Goal: Task Accomplishment & Management: Use online tool/utility

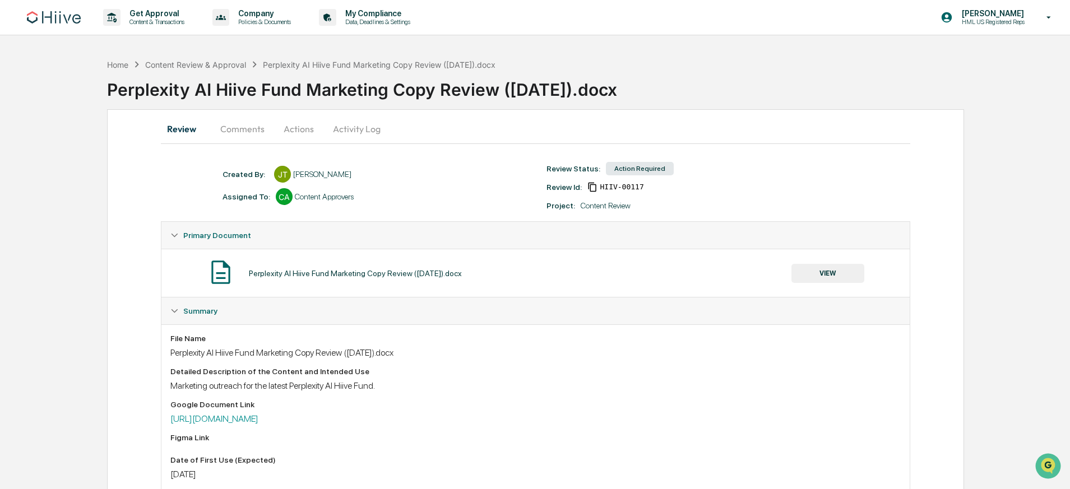
click at [240, 132] on button "Comments" at bounding box center [242, 128] width 62 height 27
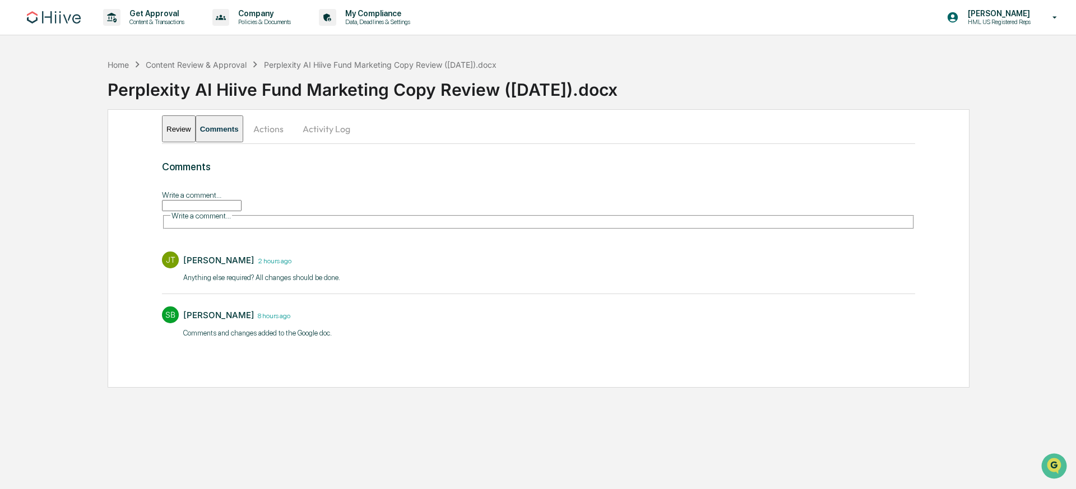
click at [105, 233] on div "Home Content Review & Approval Perplexity AI Hiive Fund Marketing Copy Review (…" at bounding box center [538, 220] width 1076 height 334
click at [290, 133] on button "Actions" at bounding box center [268, 128] width 50 height 27
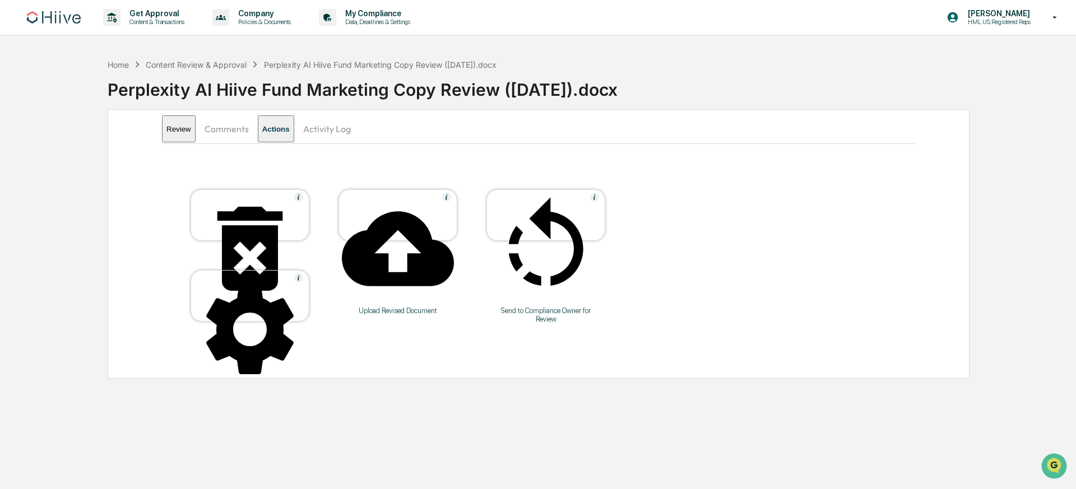
click at [352, 134] on button "Activity Log" at bounding box center [327, 128] width 66 height 27
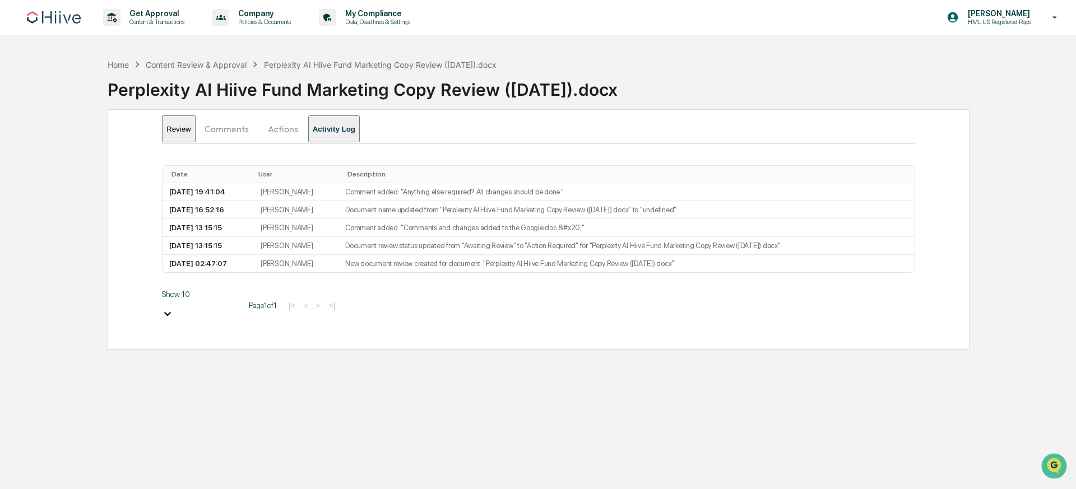
click at [236, 133] on button "Comments" at bounding box center [227, 128] width 62 height 27
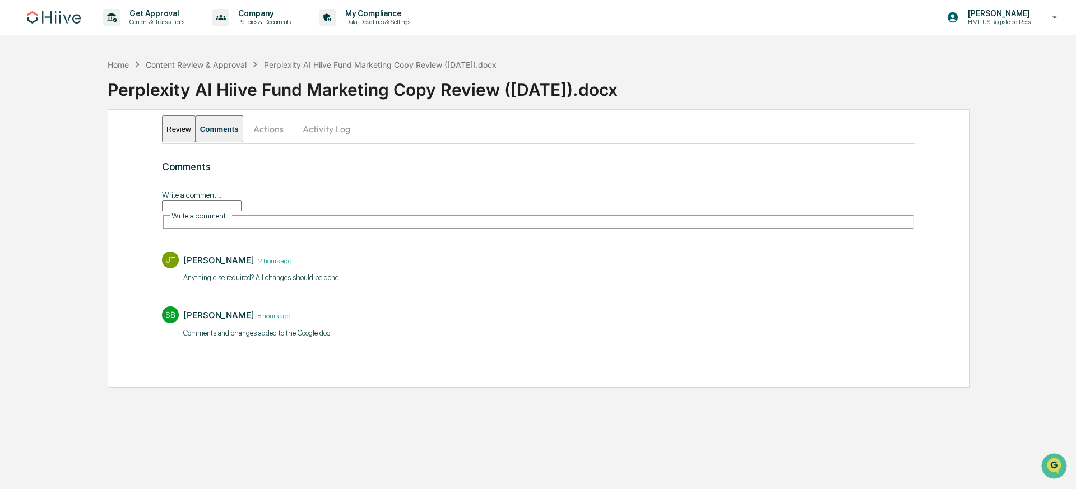
click at [162, 133] on button "Review" at bounding box center [179, 128] width 34 height 27
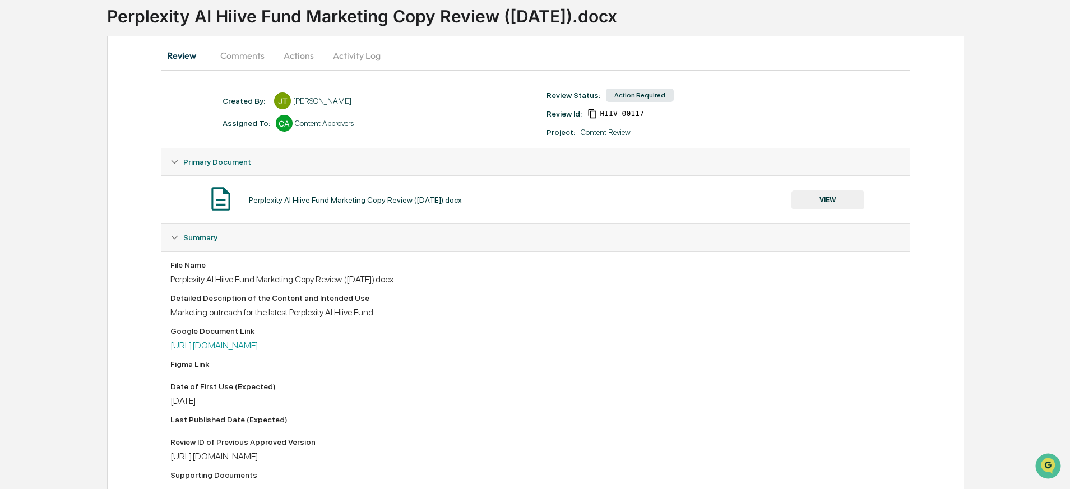
scroll to position [82, 0]
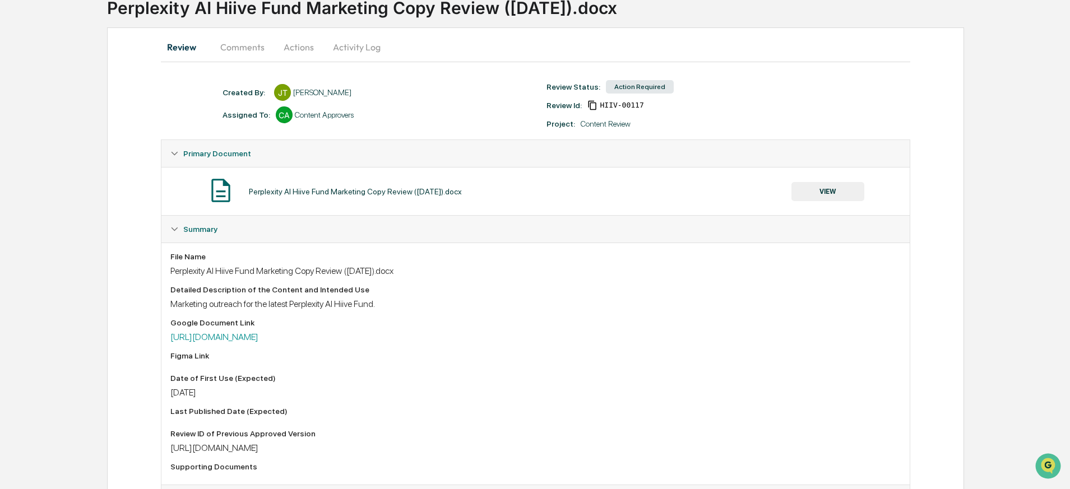
click at [636, 88] on div "Action Required" at bounding box center [640, 86] width 68 height 13
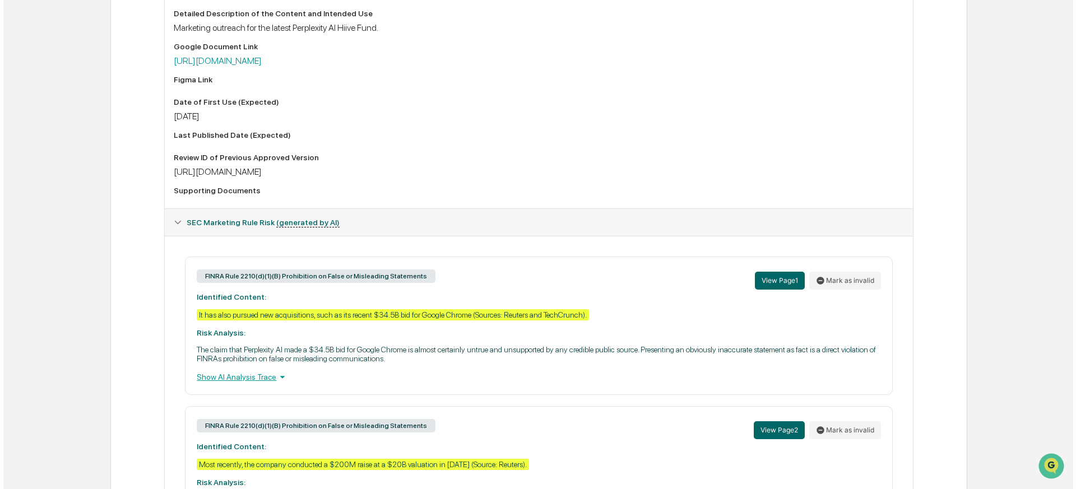
scroll to position [0, 0]
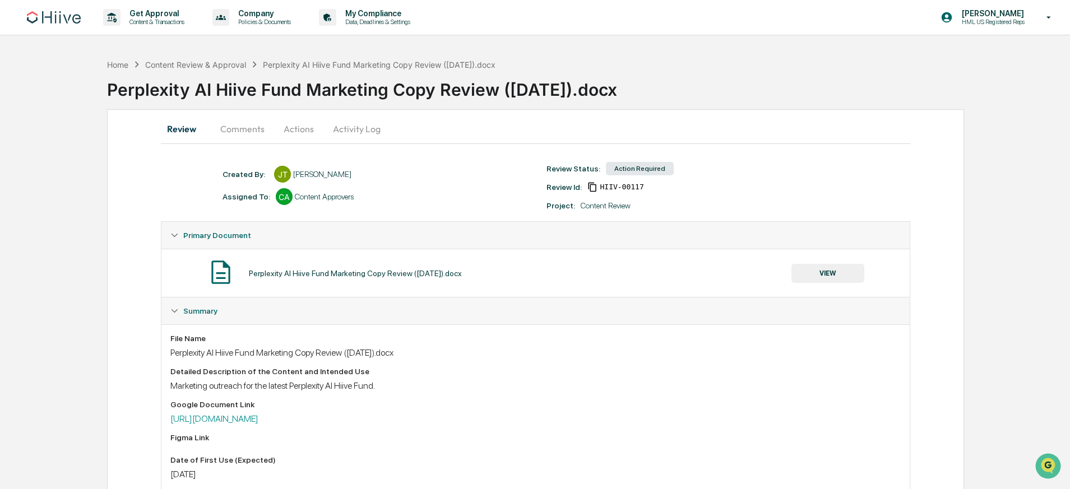
click at [234, 131] on button "Comments" at bounding box center [242, 128] width 62 height 27
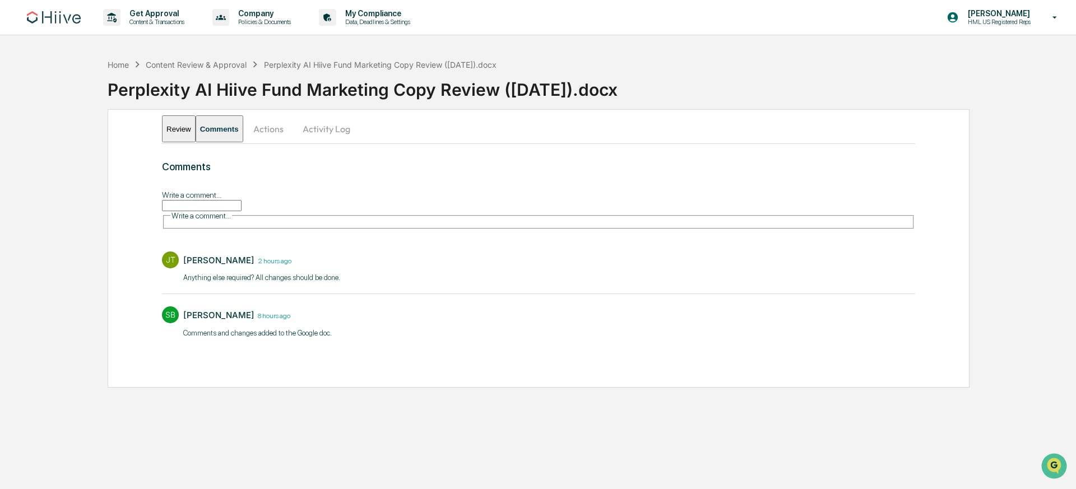
click at [181, 131] on button "Review" at bounding box center [179, 128] width 34 height 27
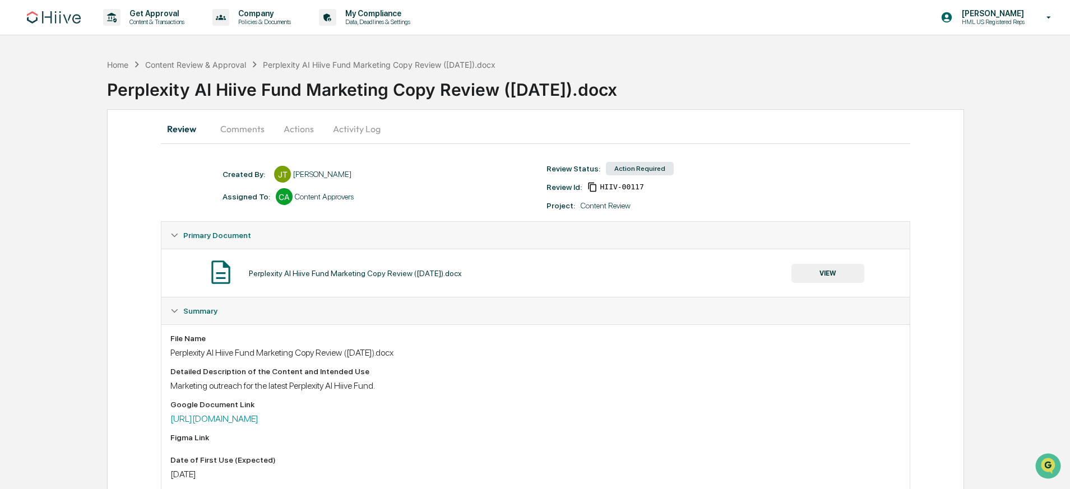
click at [296, 132] on button "Actions" at bounding box center [298, 128] width 50 height 27
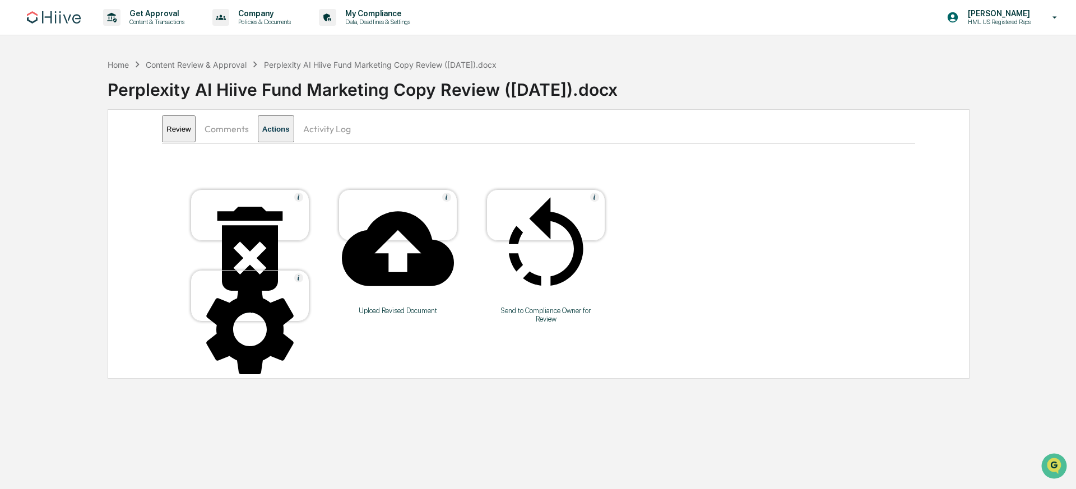
click at [391, 306] on div "Upload Revised Document" at bounding box center [397, 310] width 101 height 8
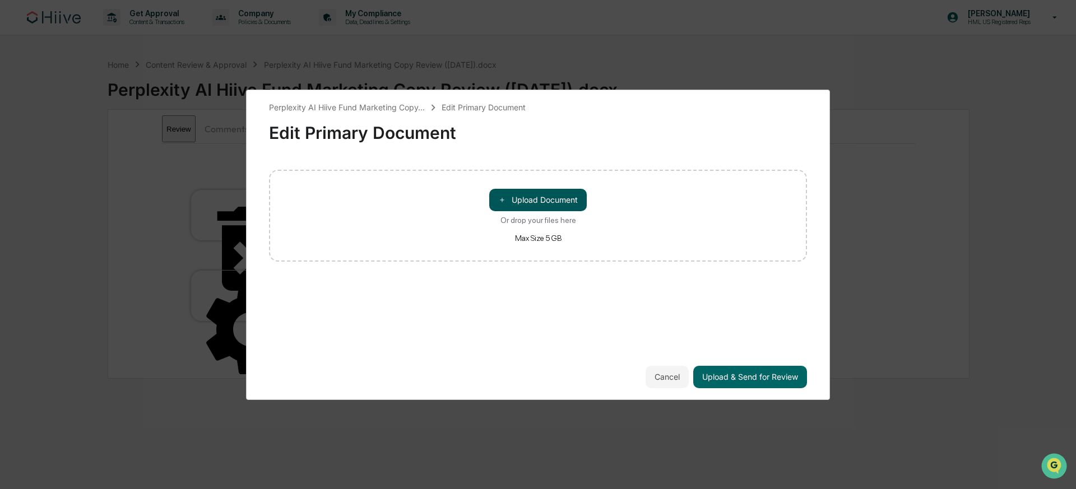
click at [545, 202] on button "＋ Upload Document" at bounding box center [537, 200] width 97 height 22
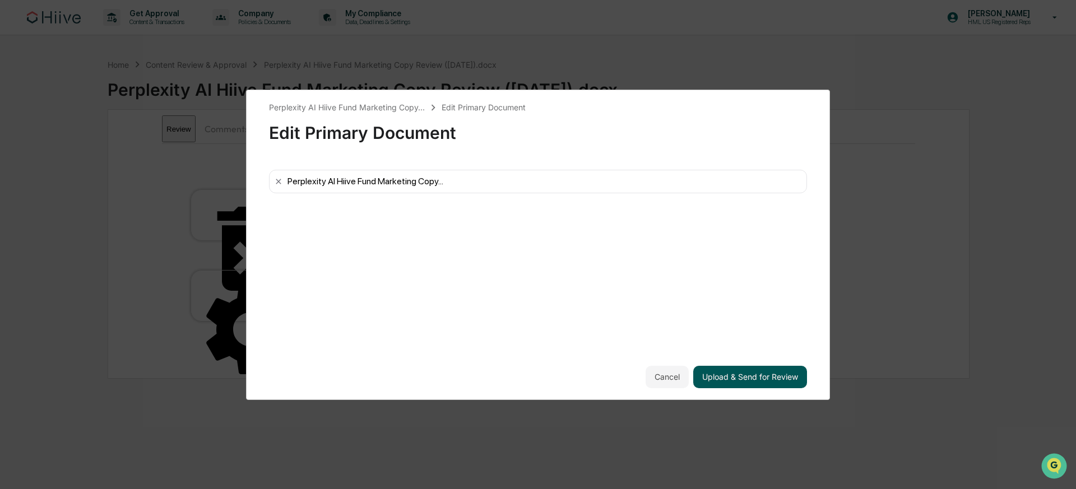
click at [745, 380] on button "Upload & Send for Review" at bounding box center [750, 377] width 114 height 22
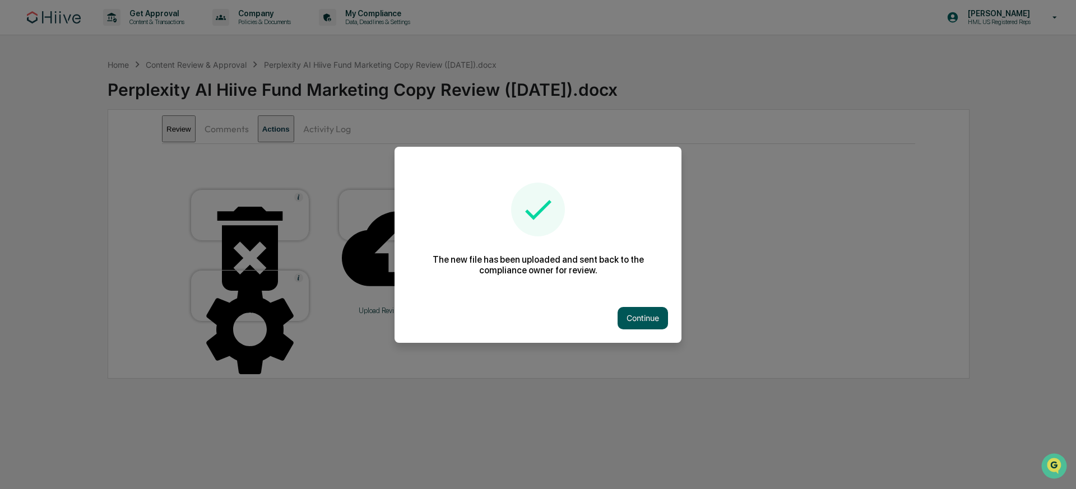
click at [641, 320] on button "Continue" at bounding box center [642, 318] width 50 height 22
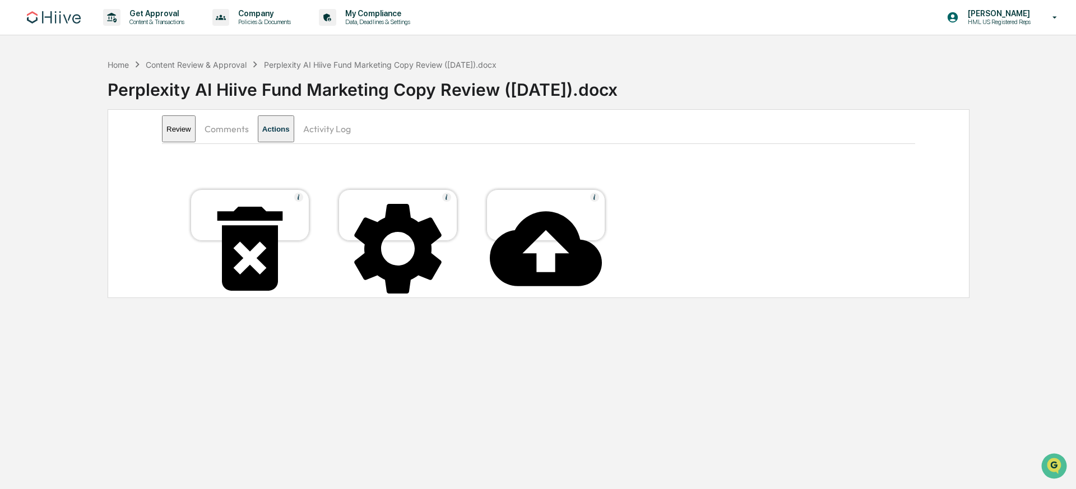
click at [184, 129] on button "Review" at bounding box center [179, 128] width 34 height 27
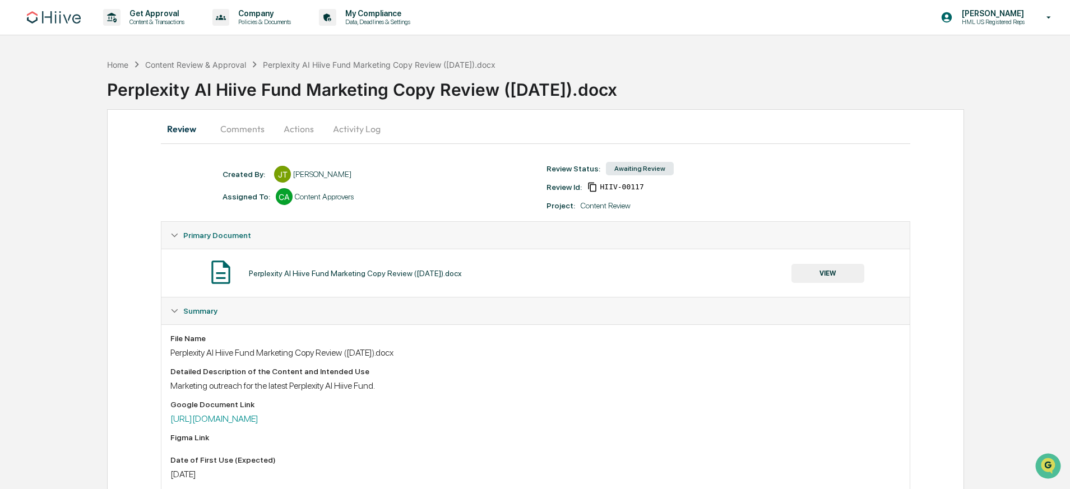
click at [357, 123] on button "Activity Log" at bounding box center [357, 128] width 66 height 27
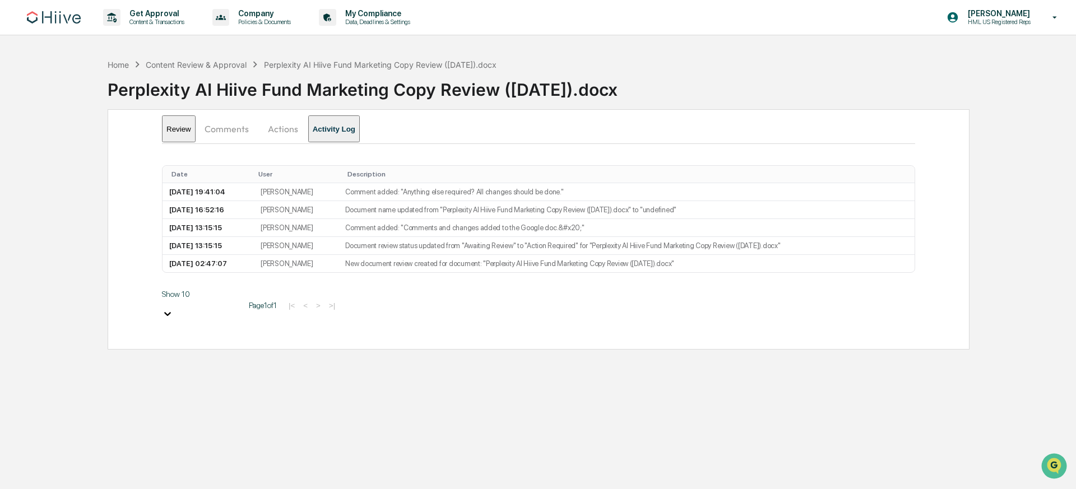
click at [284, 127] on button "Actions" at bounding box center [283, 128] width 50 height 27
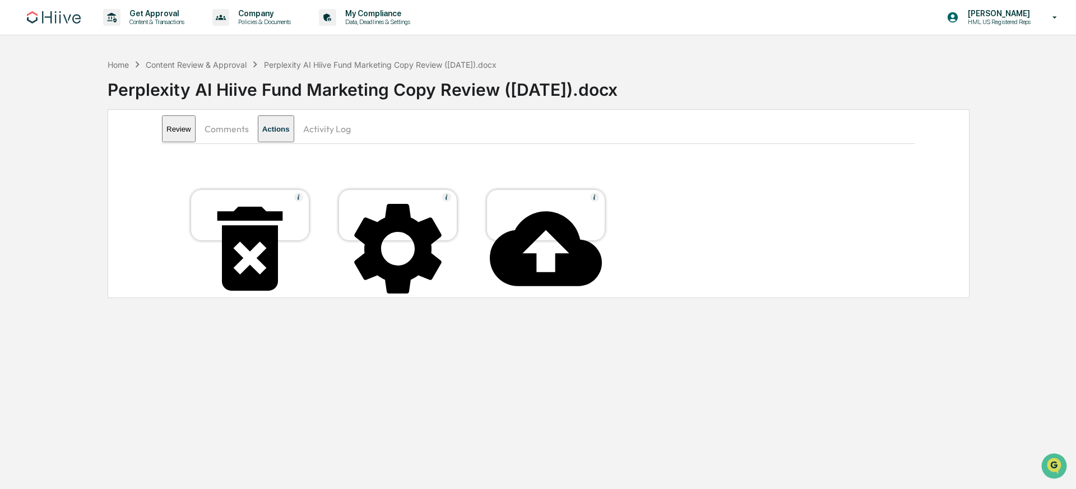
click at [248, 133] on button "Comments" at bounding box center [227, 128] width 62 height 27
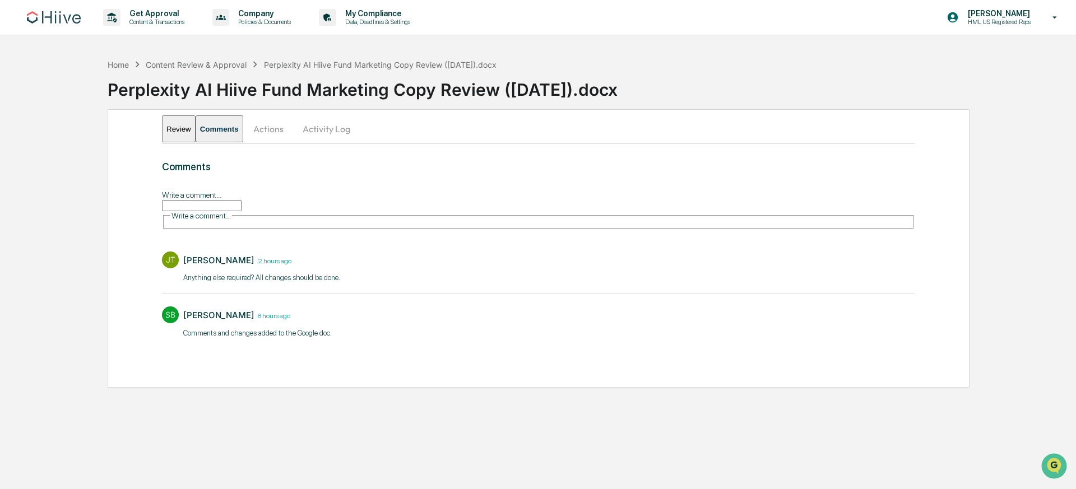
click at [226, 198] on div "Write a comment... Write a comment..." at bounding box center [538, 209] width 753 height 40
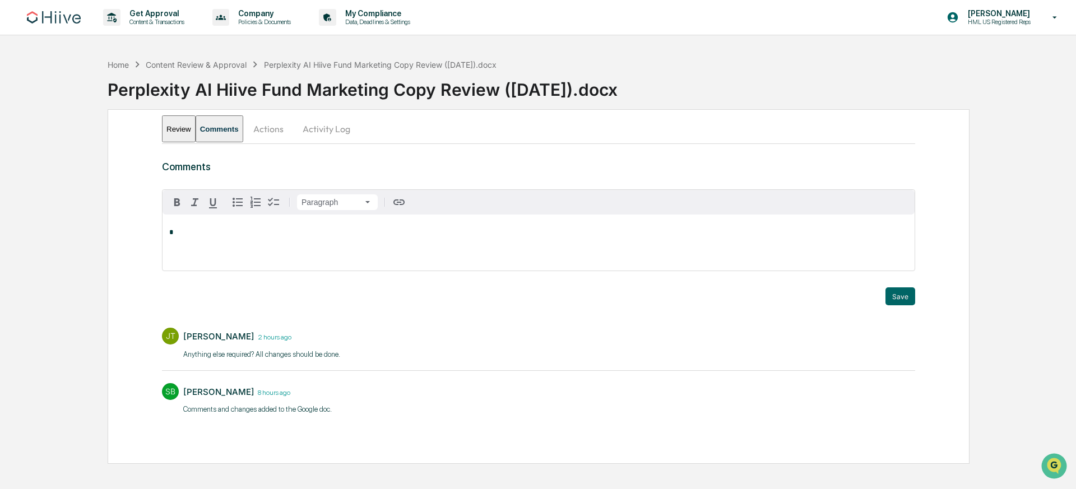
click at [1005, 182] on div "Home Content Review & Approval Perplexity AI Hiive Fund Marketing Copy Review (…" at bounding box center [538, 258] width 1076 height 411
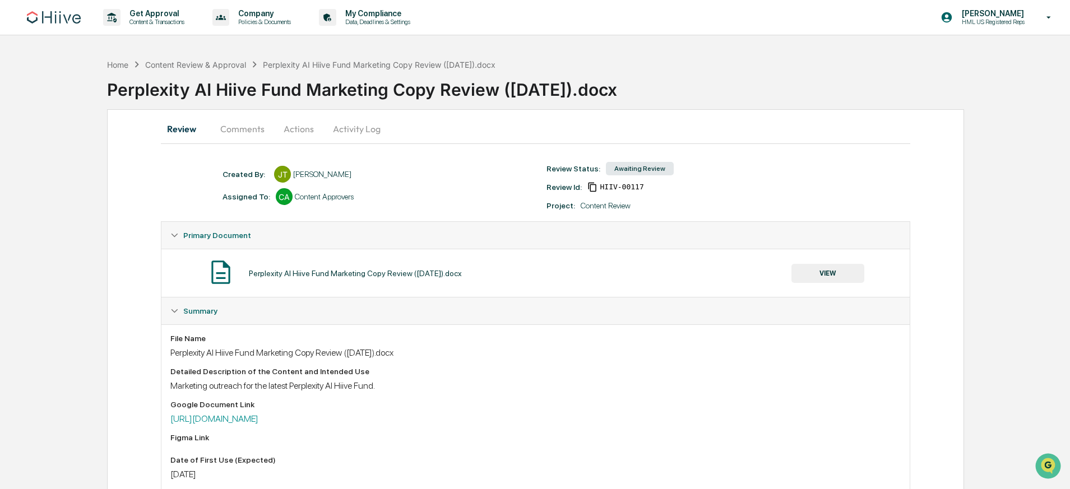
click at [287, 126] on button "Actions" at bounding box center [298, 128] width 50 height 27
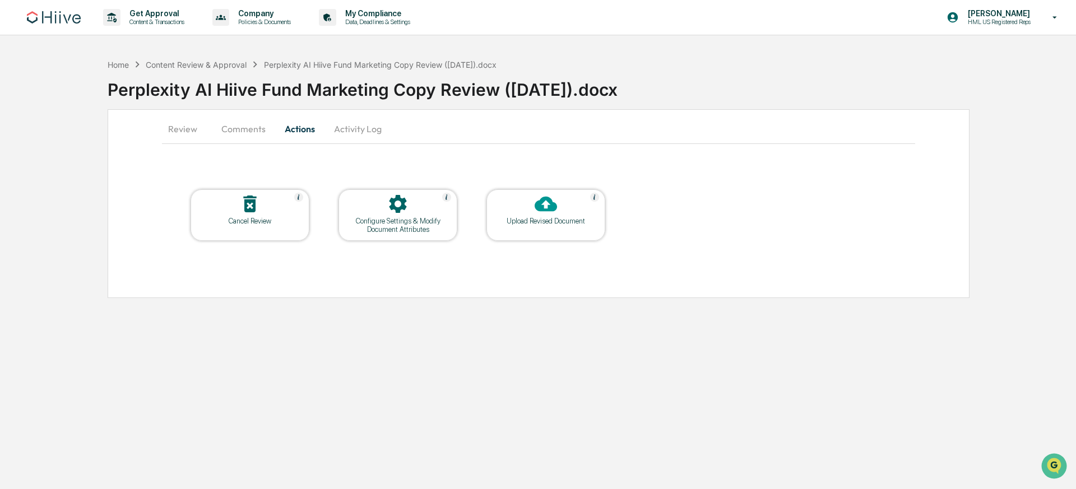
click at [335, 126] on button "Activity Log" at bounding box center [358, 128] width 66 height 27
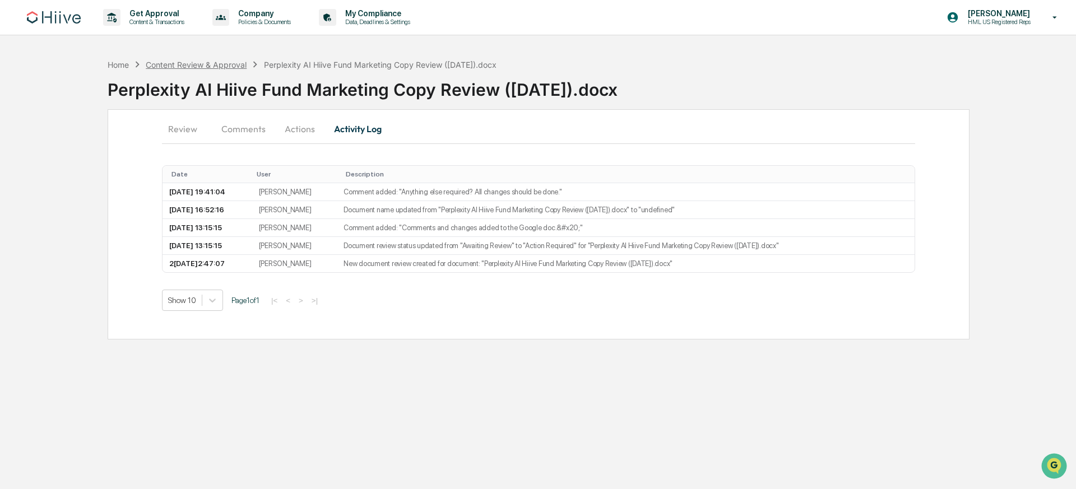
click at [225, 63] on div "Content Review & Approval" at bounding box center [196, 65] width 101 height 10
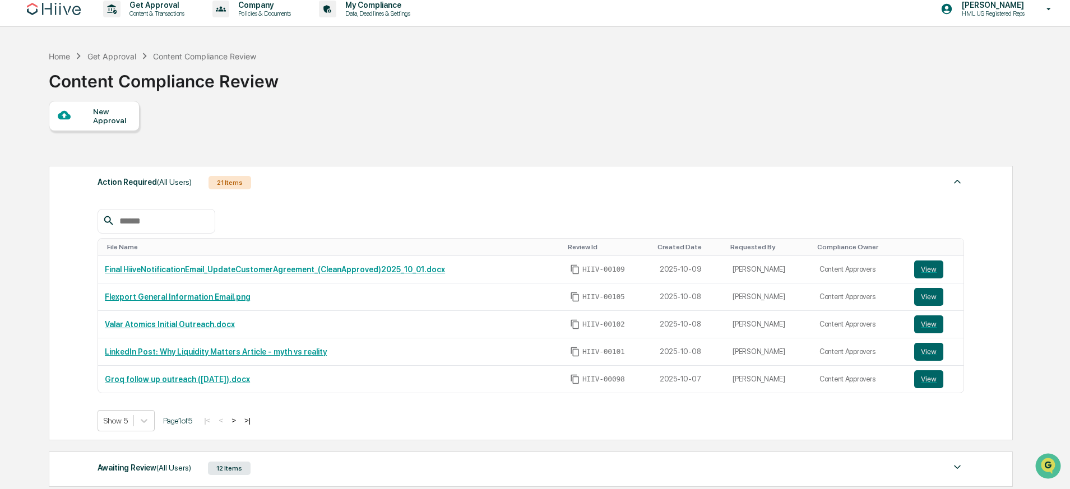
scroll to position [65, 0]
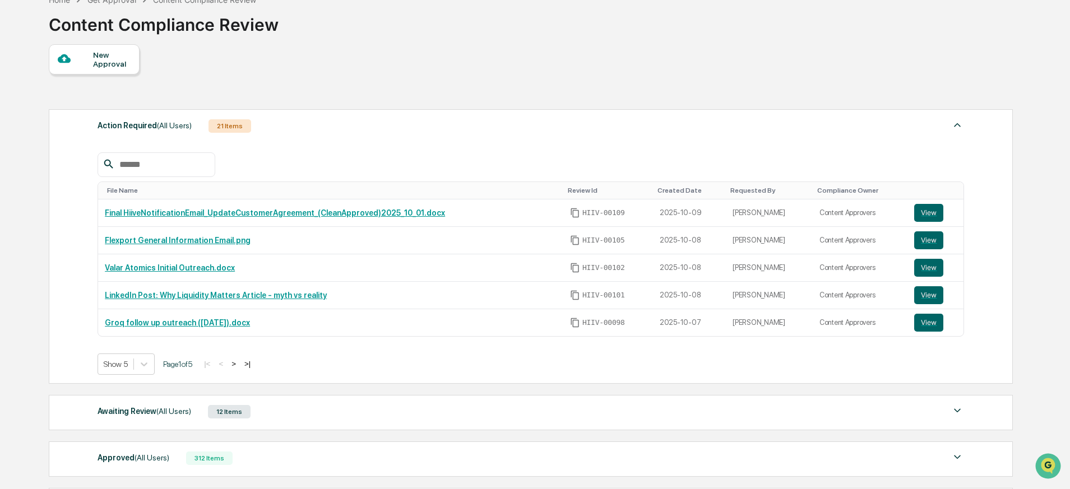
click at [239, 365] on button ">" at bounding box center [233, 364] width 11 height 10
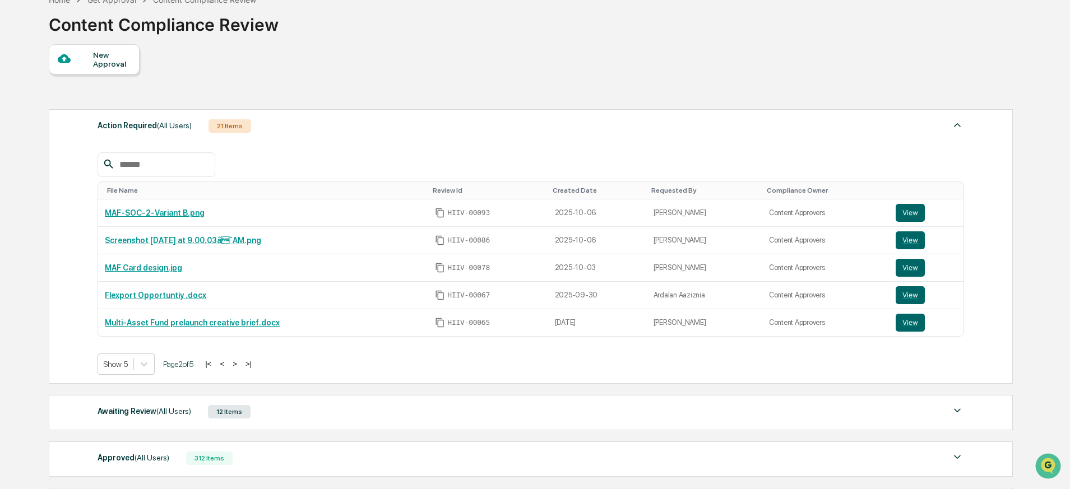
click at [191, 414] on span "(All Users)" at bounding box center [173, 411] width 35 height 9
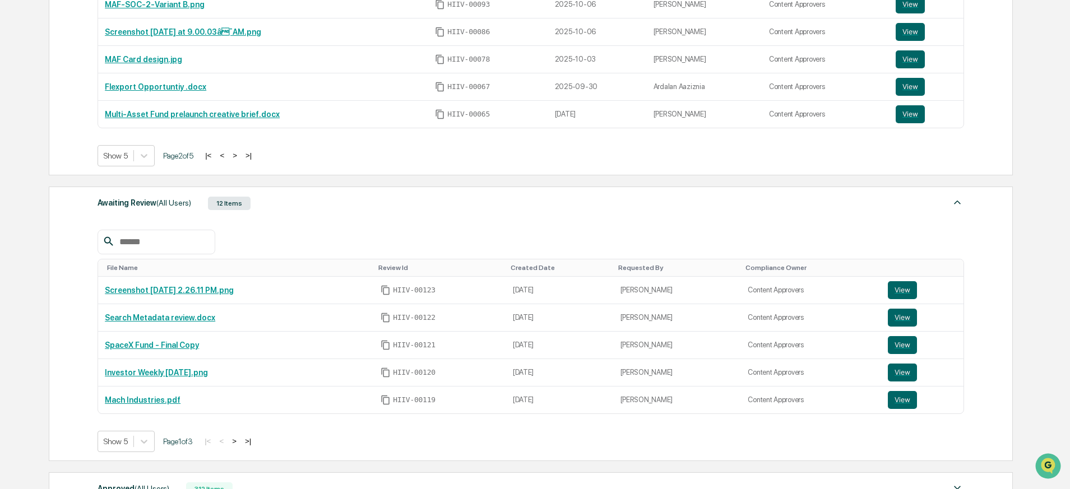
scroll to position [326, 0]
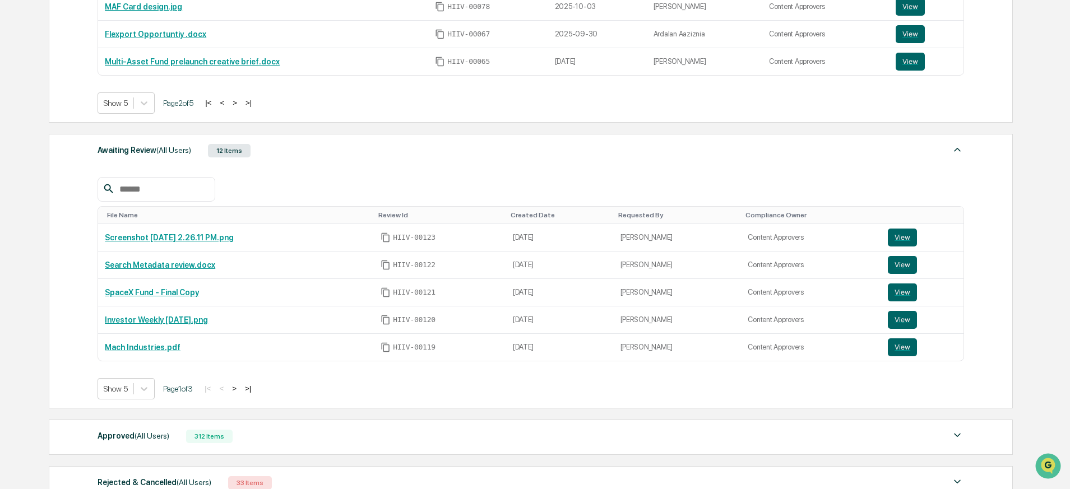
click at [240, 391] on button ">" at bounding box center [234, 389] width 11 height 10
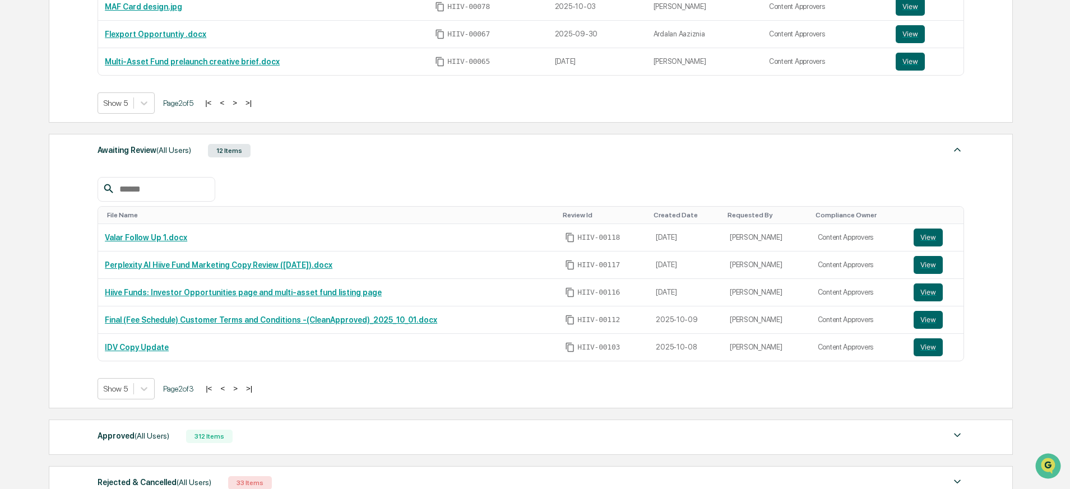
click at [241, 387] on button ">" at bounding box center [235, 389] width 11 height 10
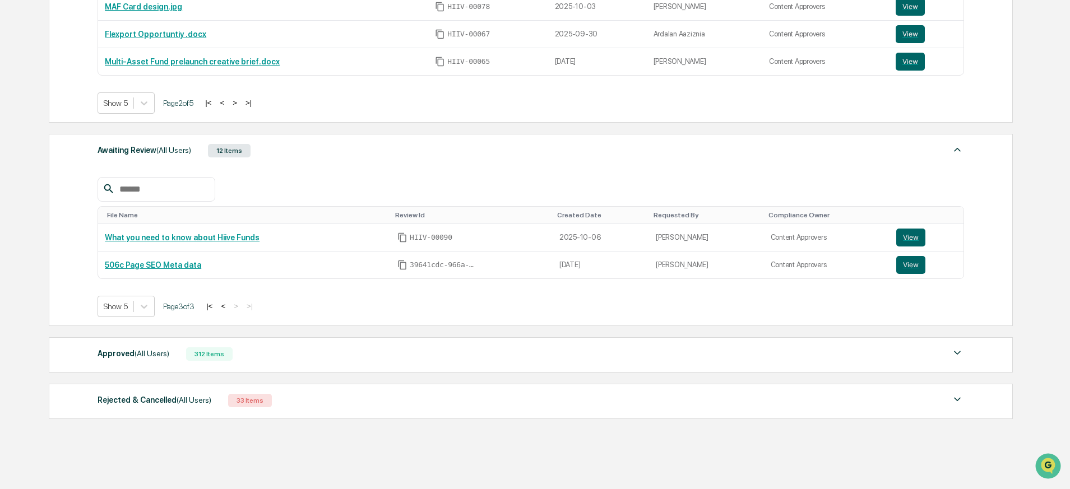
click at [229, 306] on button "<" at bounding box center [222, 306] width 11 height 10
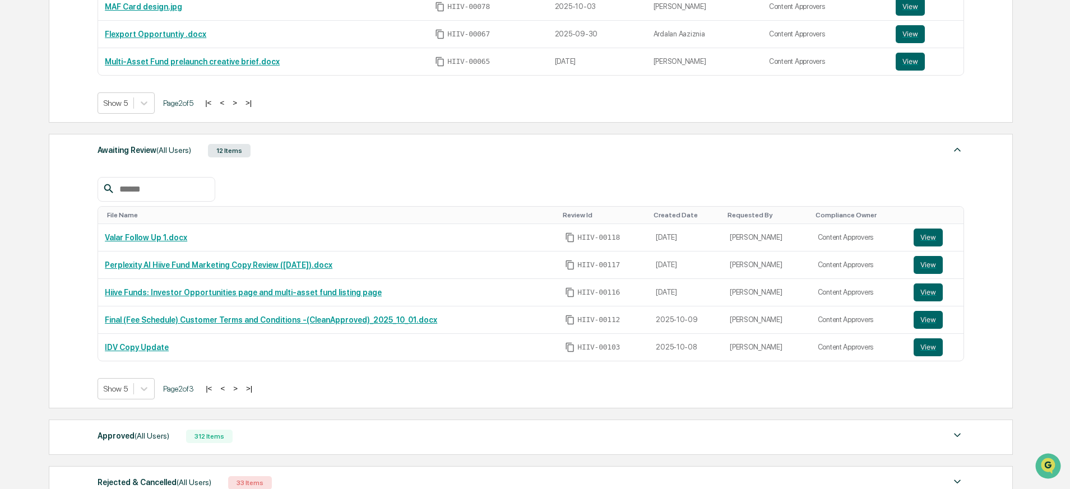
click at [228, 389] on button "<" at bounding box center [222, 389] width 11 height 10
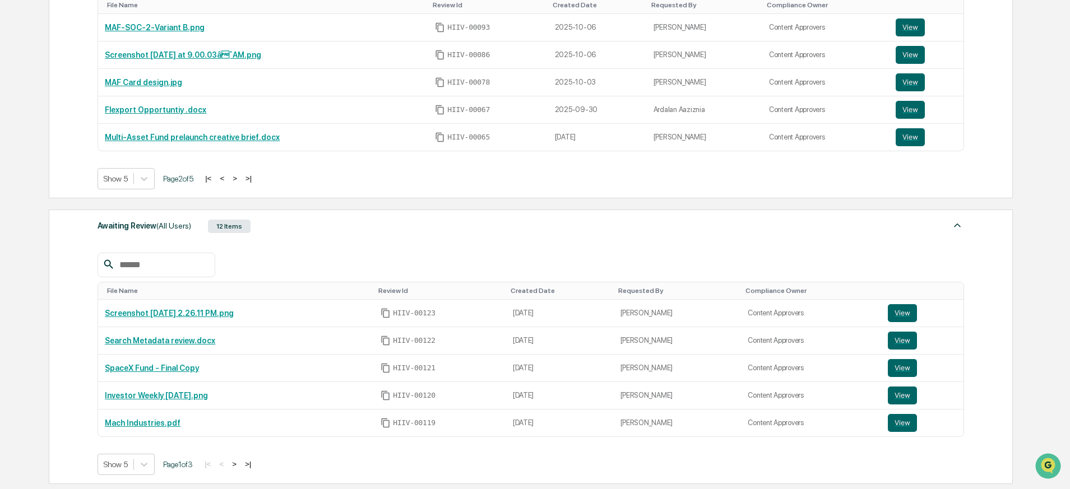
scroll to position [104, 0]
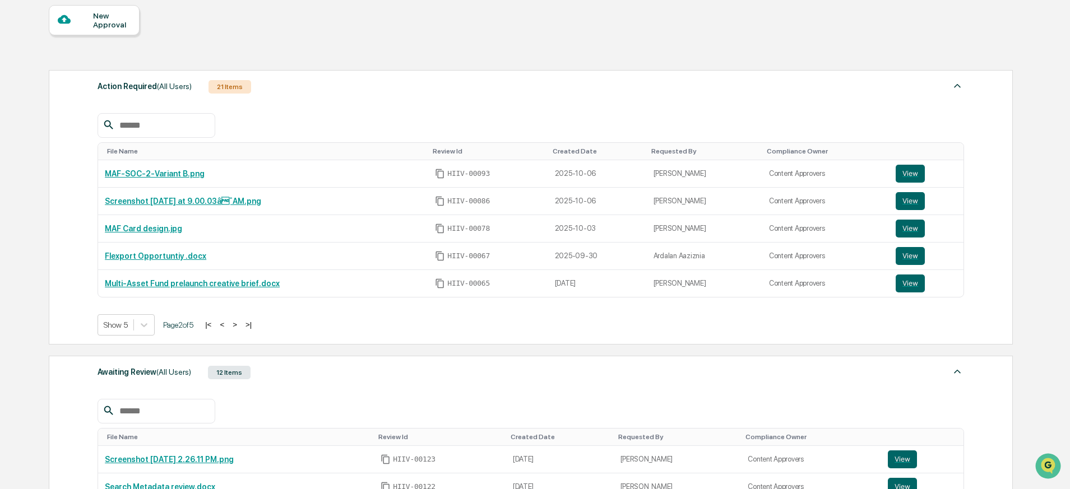
click at [240, 324] on button ">" at bounding box center [234, 325] width 11 height 10
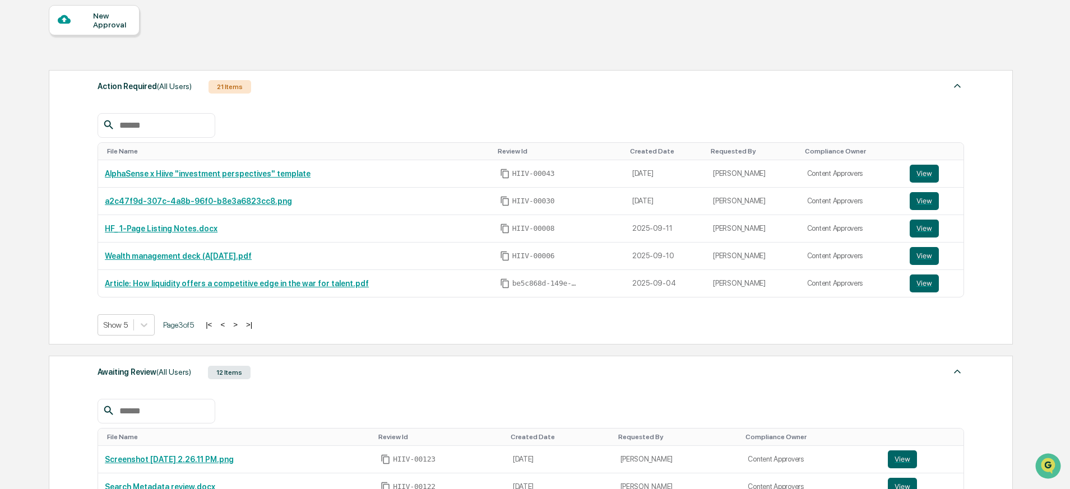
click at [228, 327] on button "<" at bounding box center [222, 325] width 11 height 10
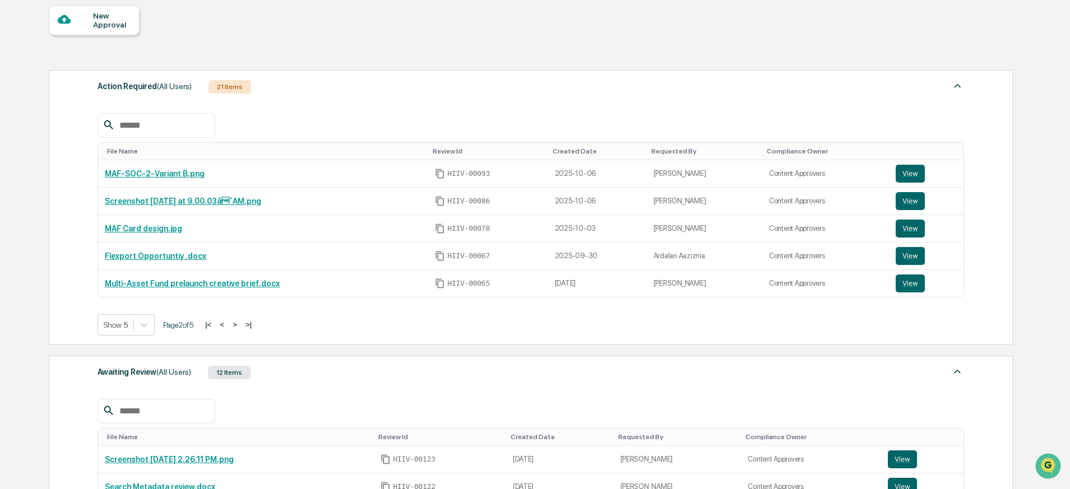
click at [227, 327] on button "<" at bounding box center [221, 325] width 11 height 10
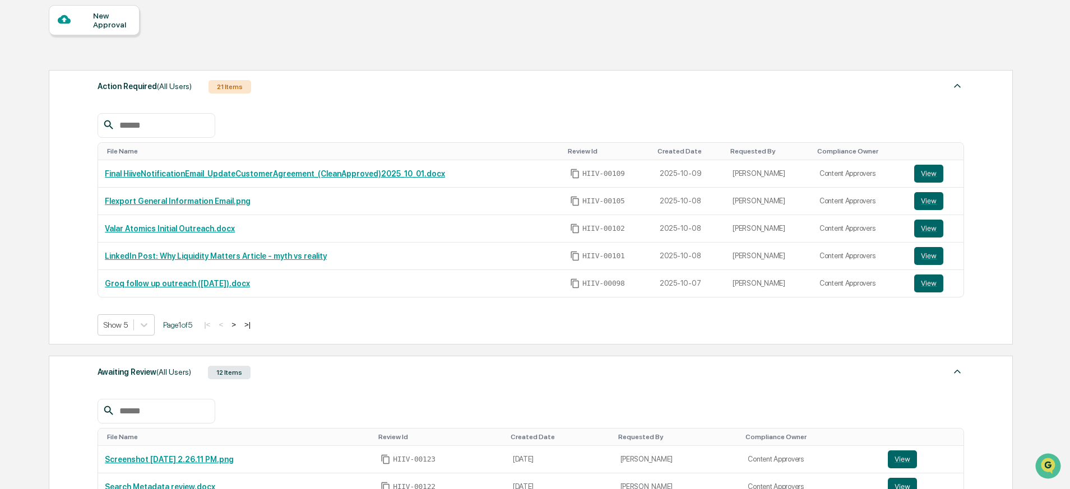
click at [239, 326] on button ">" at bounding box center [233, 325] width 11 height 10
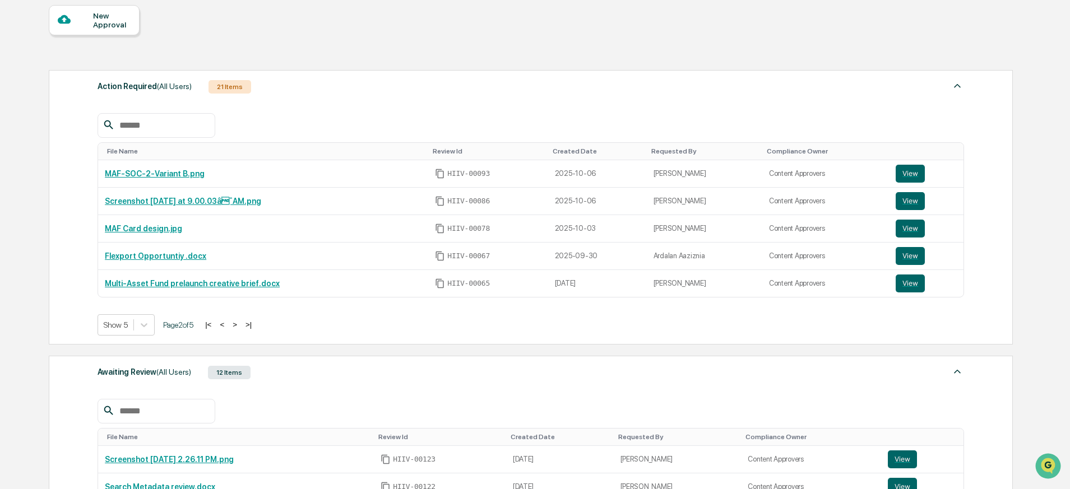
click at [240, 326] on button ">" at bounding box center [234, 325] width 11 height 10
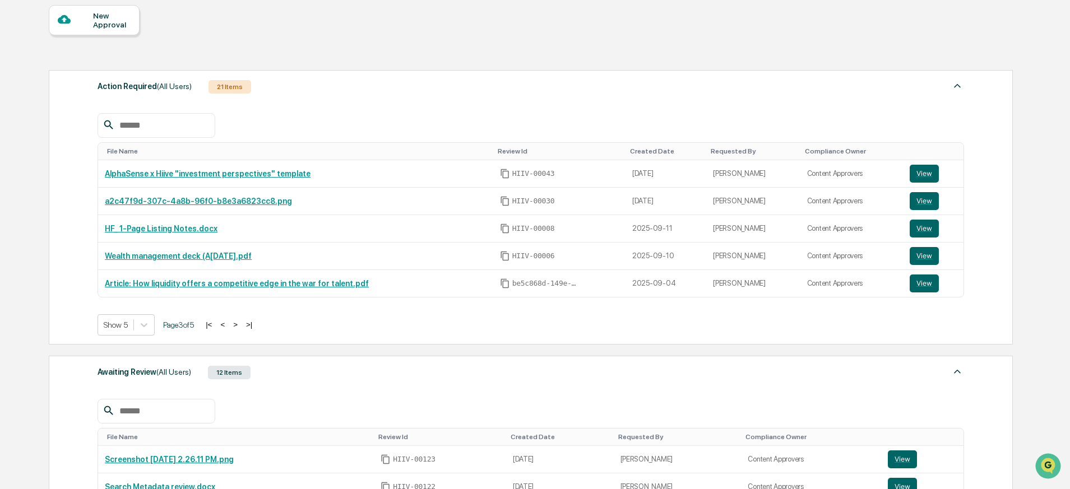
click at [241, 326] on button ">" at bounding box center [235, 325] width 11 height 10
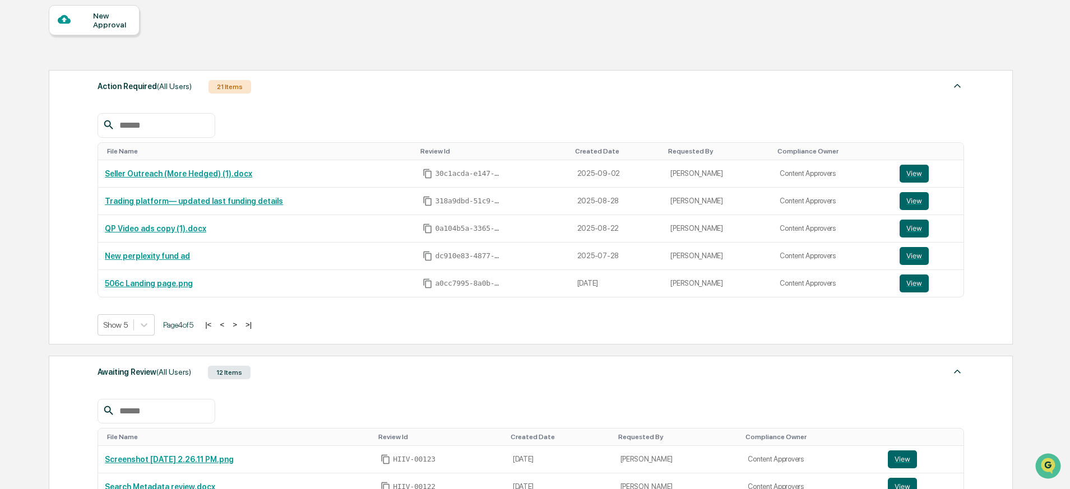
click at [240, 326] on button ">" at bounding box center [234, 325] width 11 height 10
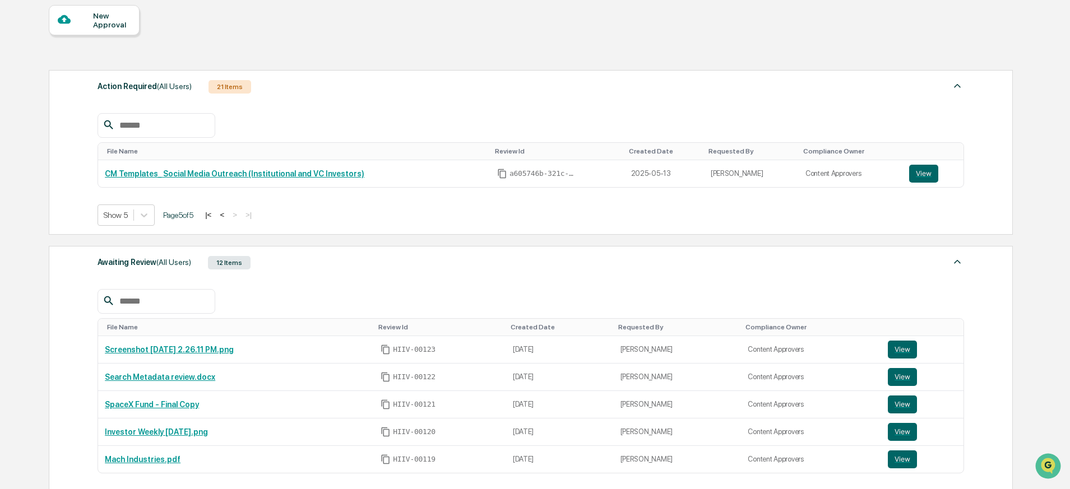
click at [215, 219] on button "|<" at bounding box center [208, 215] width 13 height 10
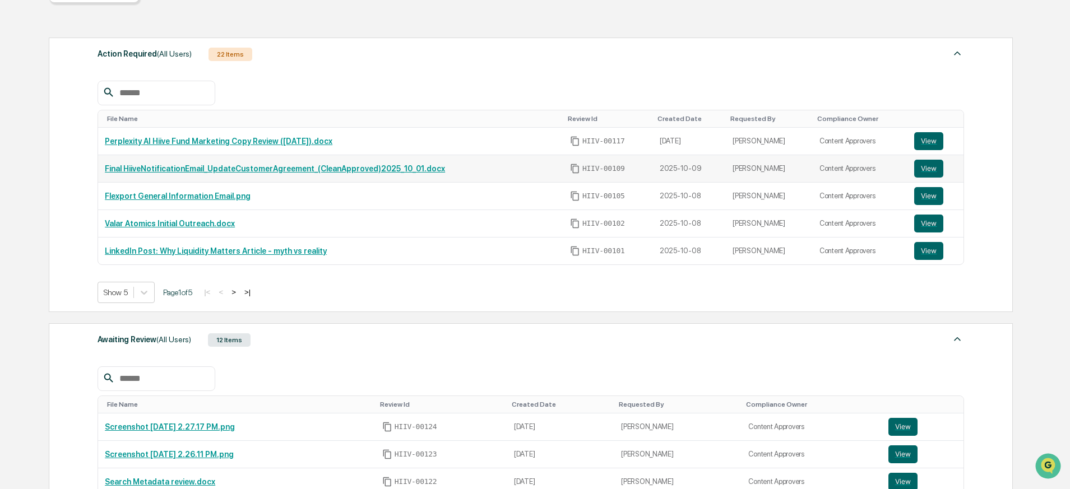
scroll to position [0, 0]
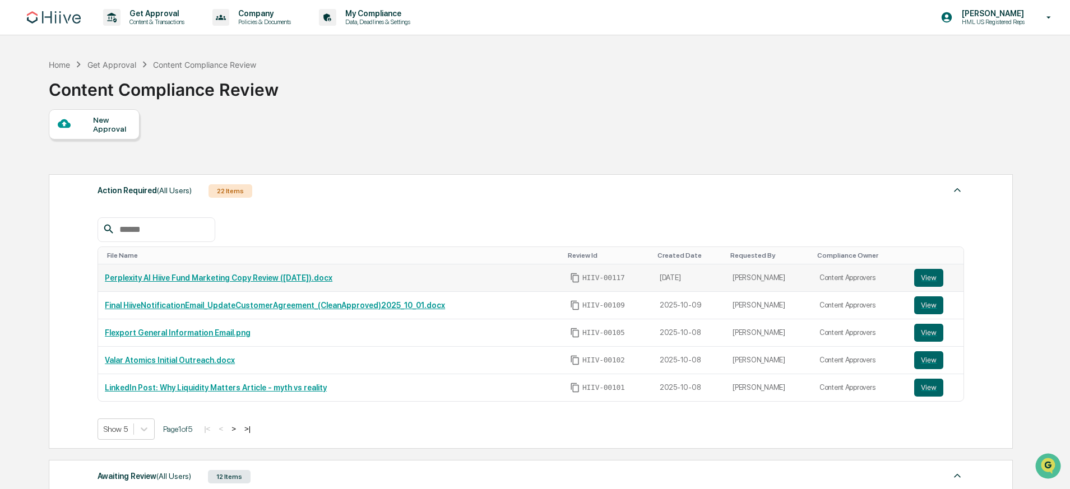
click at [292, 278] on link "Perplexity AI Hiive Fund Marketing Copy Review ([DATE]).docx" at bounding box center [218, 277] width 227 height 9
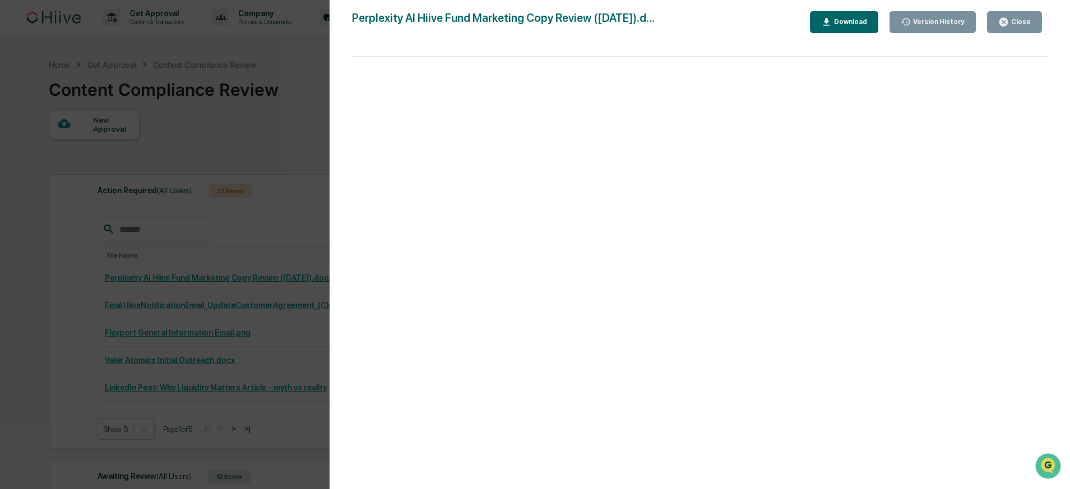
click at [279, 272] on div "Version History 10/14/2025, 04:52 PM Stephanie Bernard 10/14/2025, 02:47 AM Jam…" at bounding box center [535, 244] width 1070 height 489
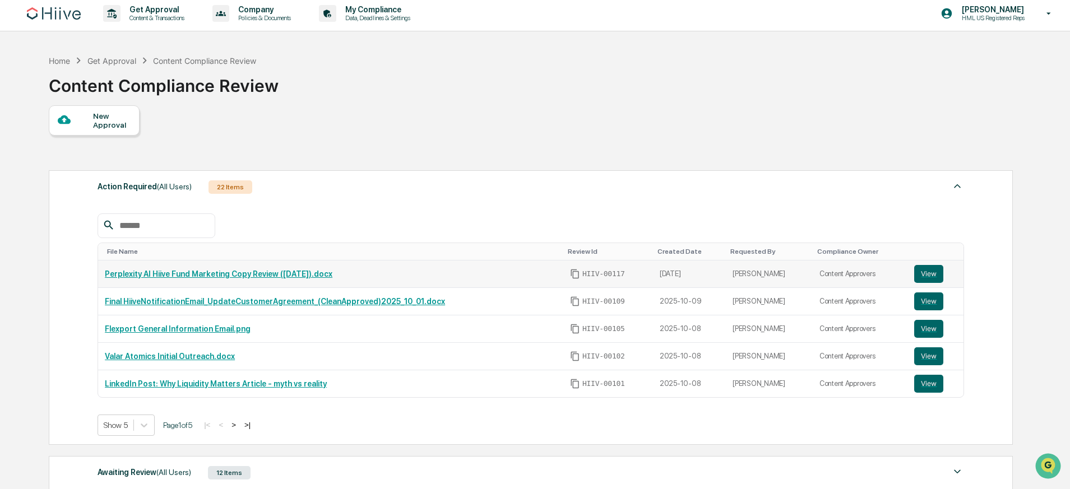
scroll to position [4, 0]
click at [319, 270] on link "Perplexity AI Hiive Fund Marketing Copy Review ([DATE]).docx" at bounding box center [218, 273] width 227 height 9
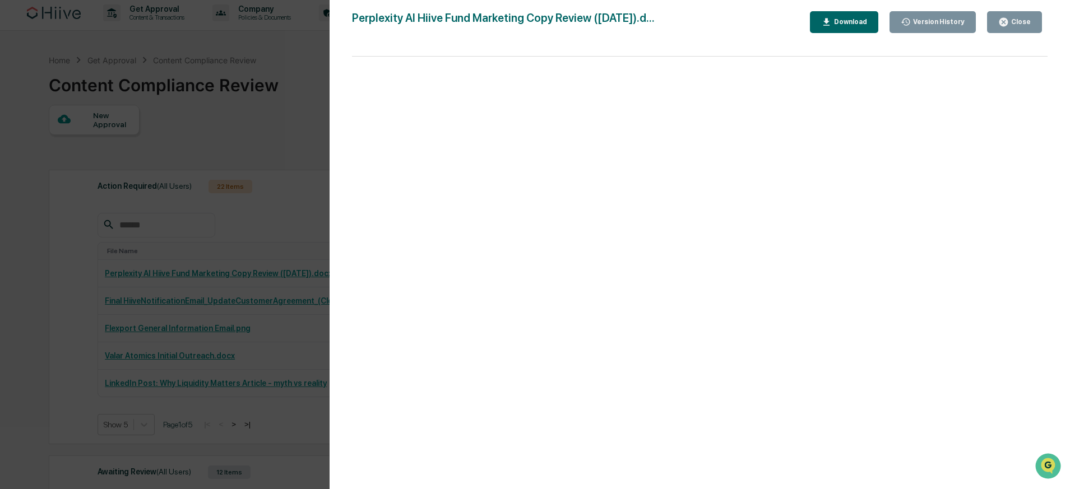
click at [195, 193] on div "Version History 10/14/2025, 04:52 PM Stephanie Bernard 10/14/2025, 02:47 AM Jam…" at bounding box center [535, 244] width 1070 height 489
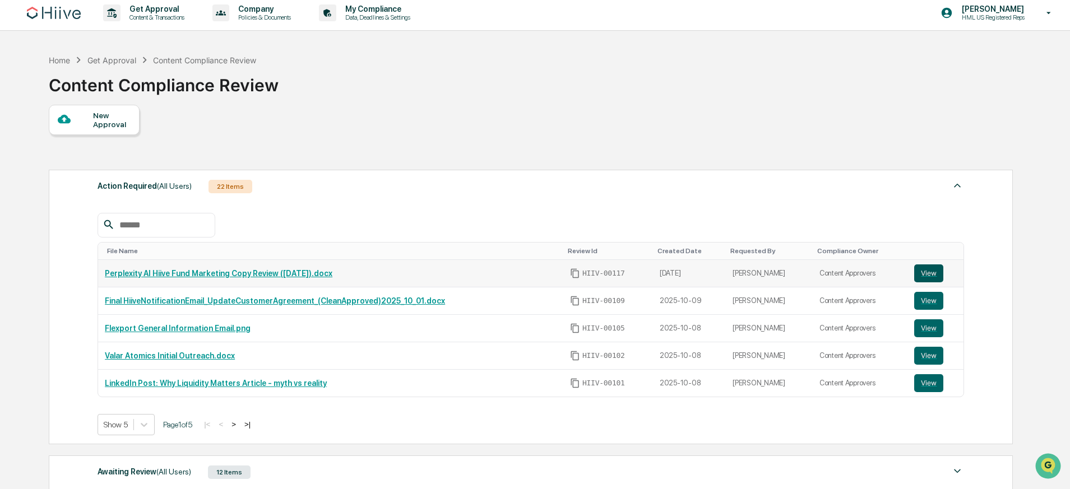
click at [934, 271] on button "View" at bounding box center [928, 273] width 29 height 18
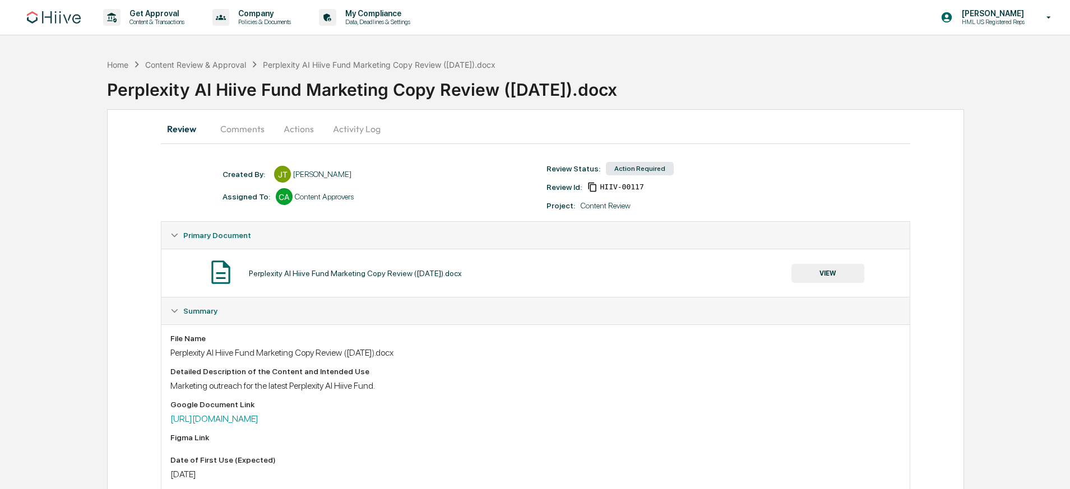
click at [250, 130] on button "Comments" at bounding box center [242, 128] width 62 height 27
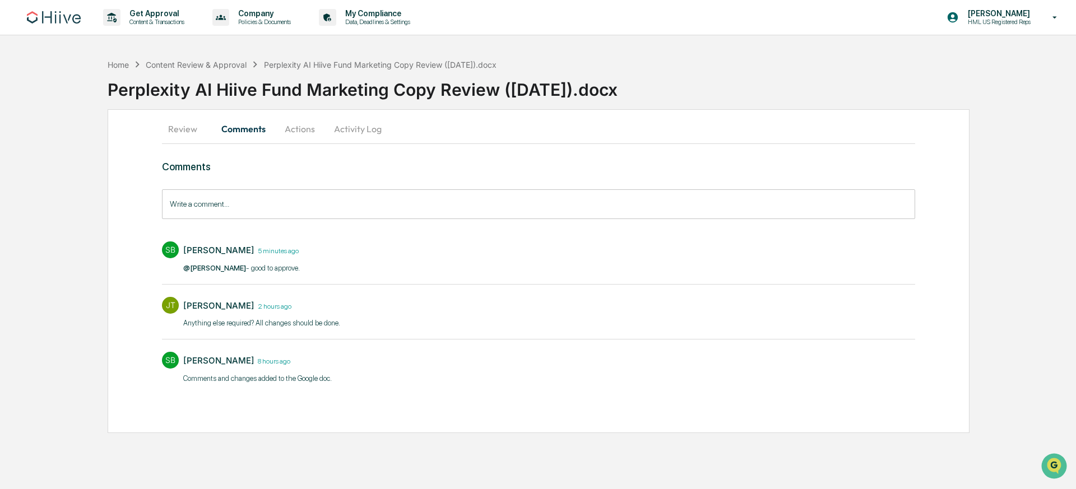
click at [307, 132] on button "Actions" at bounding box center [300, 128] width 50 height 27
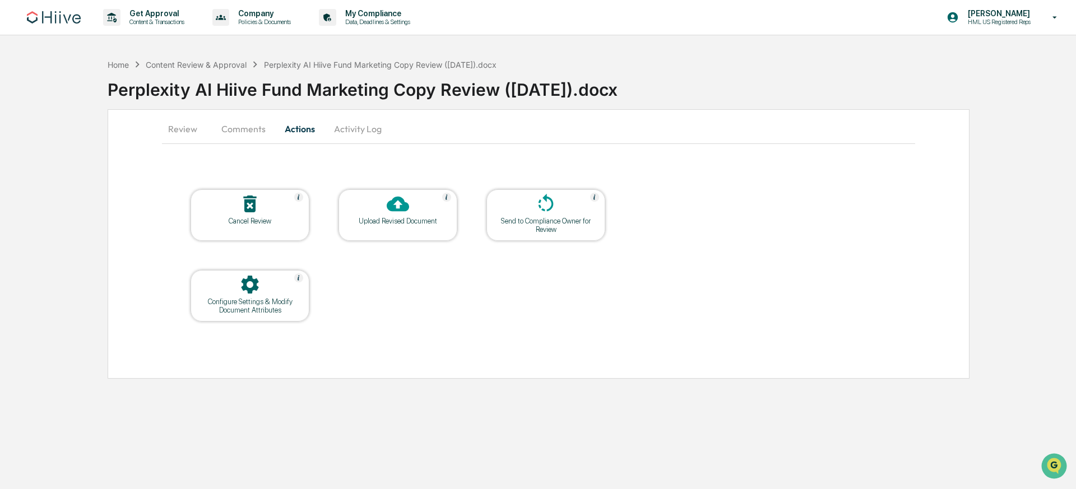
click at [385, 224] on div "Upload Revised Document" at bounding box center [397, 221] width 101 height 8
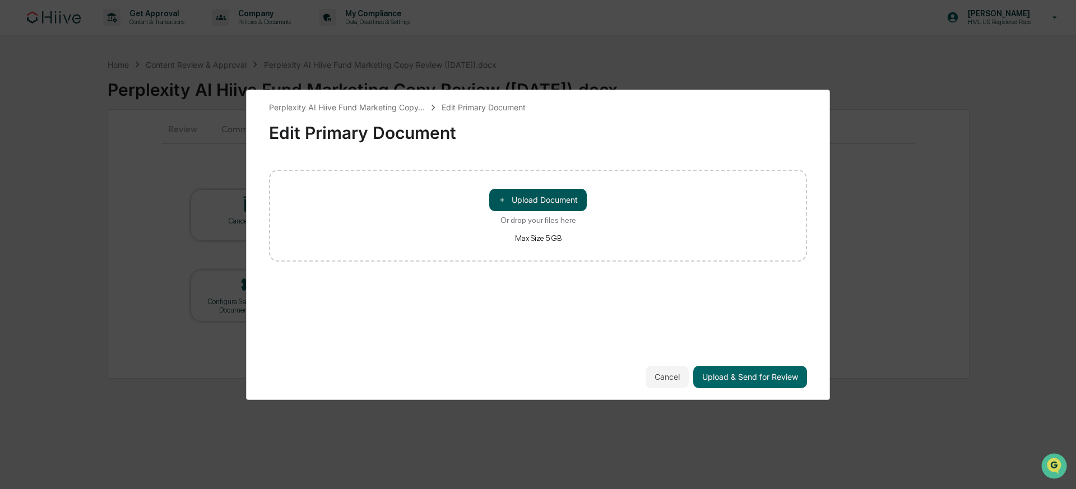
click at [547, 200] on button "＋ Upload Document" at bounding box center [537, 200] width 97 height 22
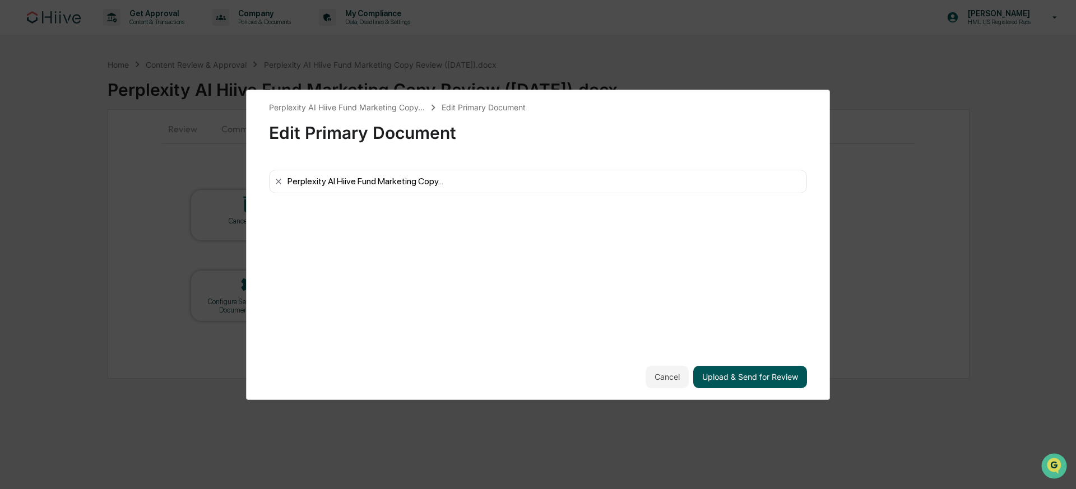
click at [761, 382] on button "Upload & Send for Review" at bounding box center [750, 377] width 114 height 22
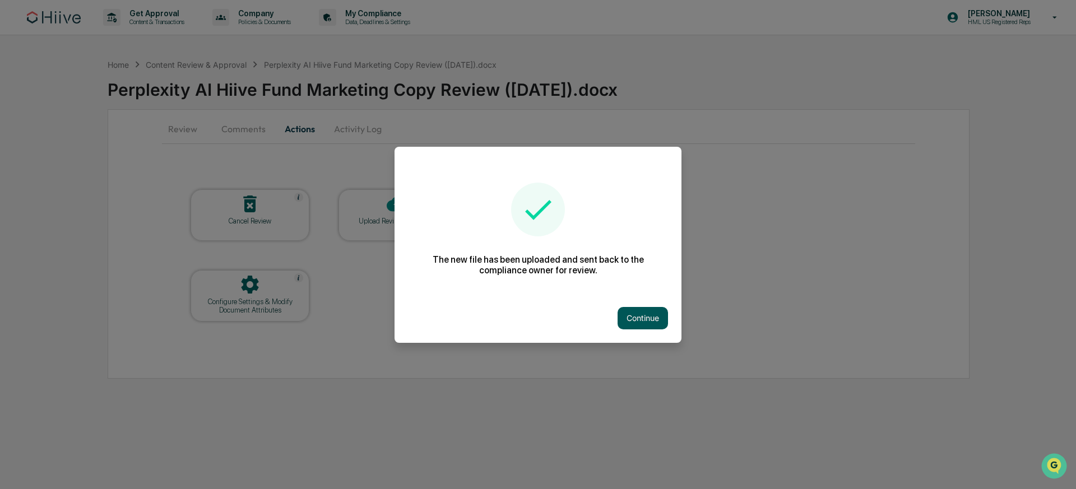
click at [625, 307] on button "Continue" at bounding box center [642, 318] width 50 height 22
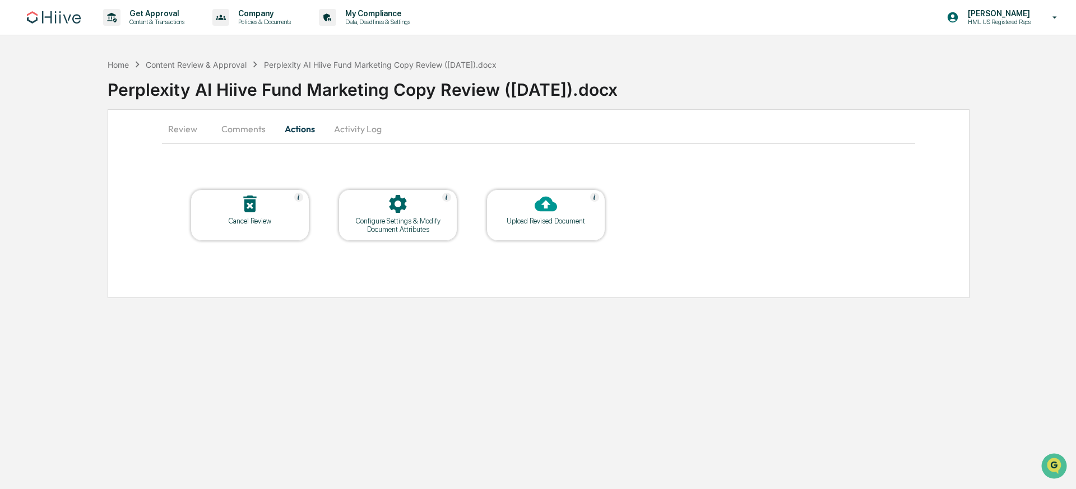
click at [572, 63] on div "Home Content Review & Approval Perplexity AI Hiive Fund Marketing Copy Review (…" at bounding box center [592, 81] width 968 height 46
